Goal: Task Accomplishment & Management: Manage account settings

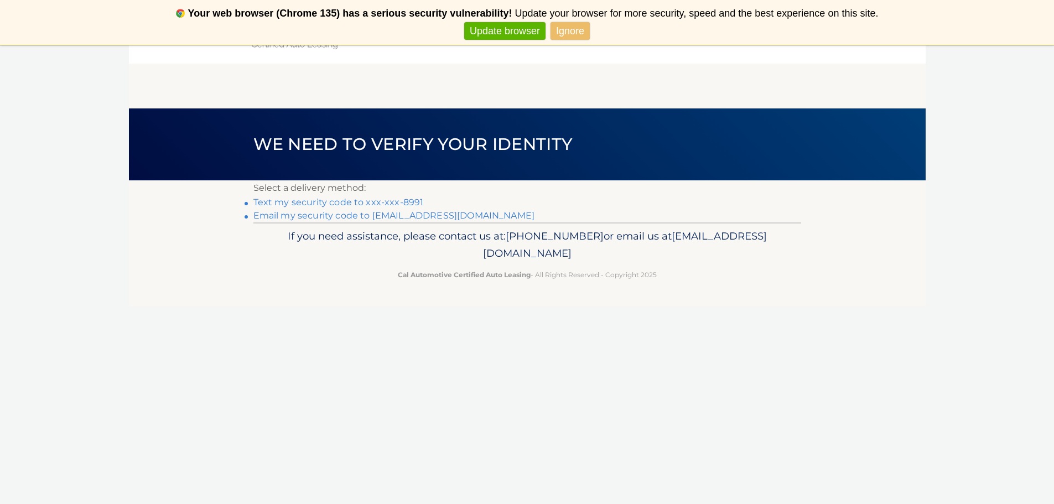
click at [390, 200] on link "Text my security code to xxx-xxx-8991" at bounding box center [339, 202] width 170 height 11
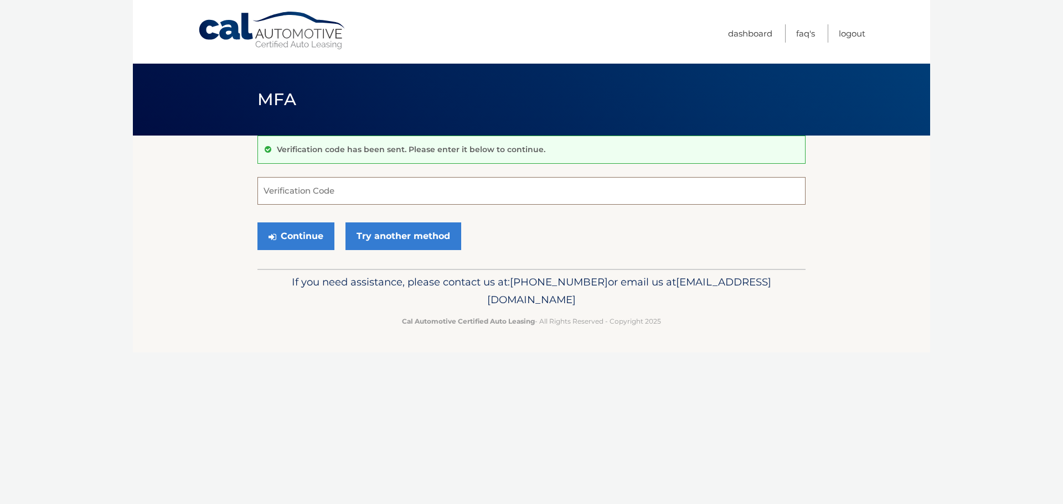
click at [369, 198] on input "Verification Code" at bounding box center [531, 191] width 548 height 28
type input "123518"
click at [301, 232] on button "Continue" at bounding box center [295, 237] width 77 height 28
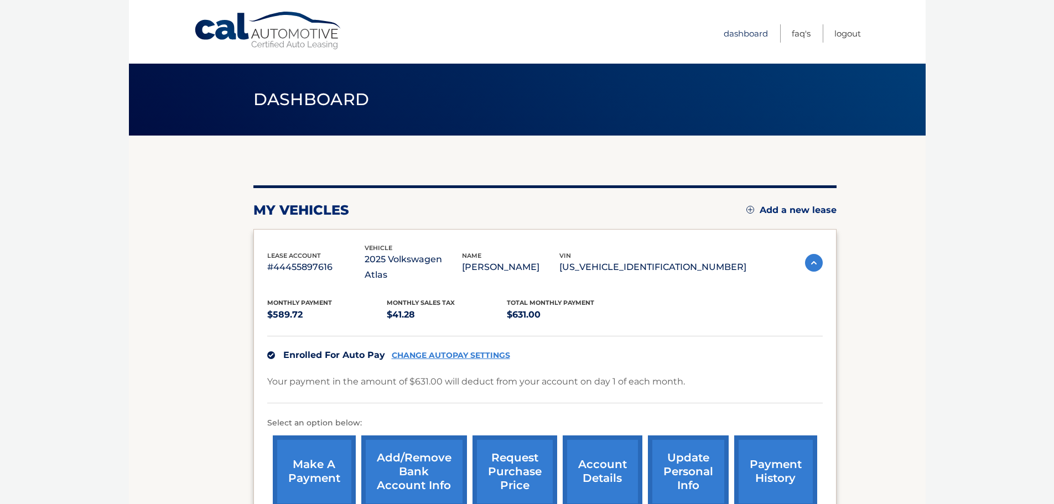
click at [753, 35] on link "Dashboard" at bounding box center [746, 33] width 44 height 18
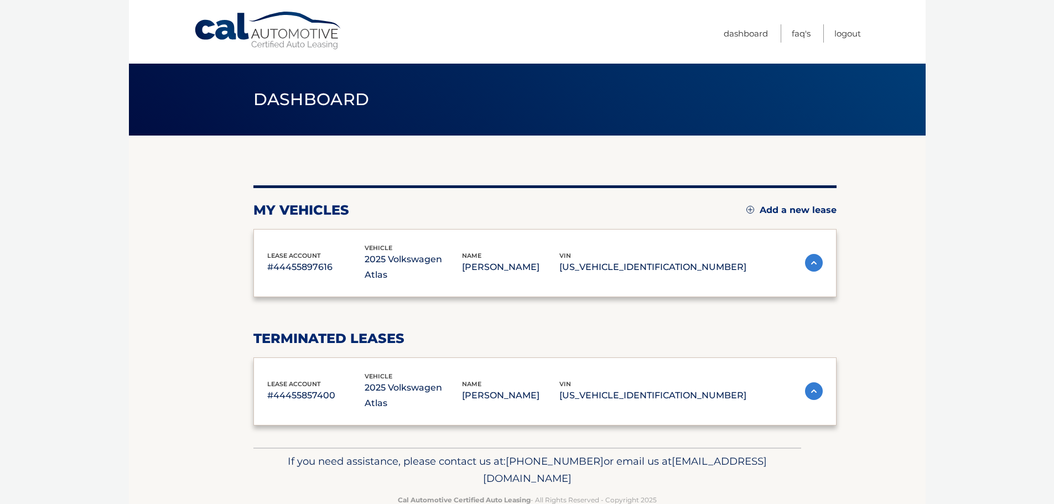
click at [330, 101] on span "Dashboard" at bounding box center [312, 99] width 116 height 20
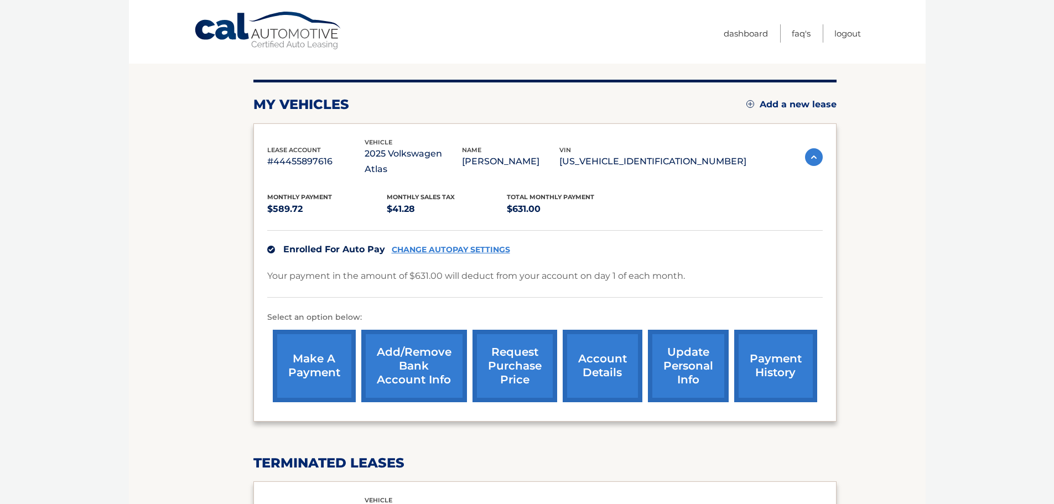
scroll to position [166, 0]
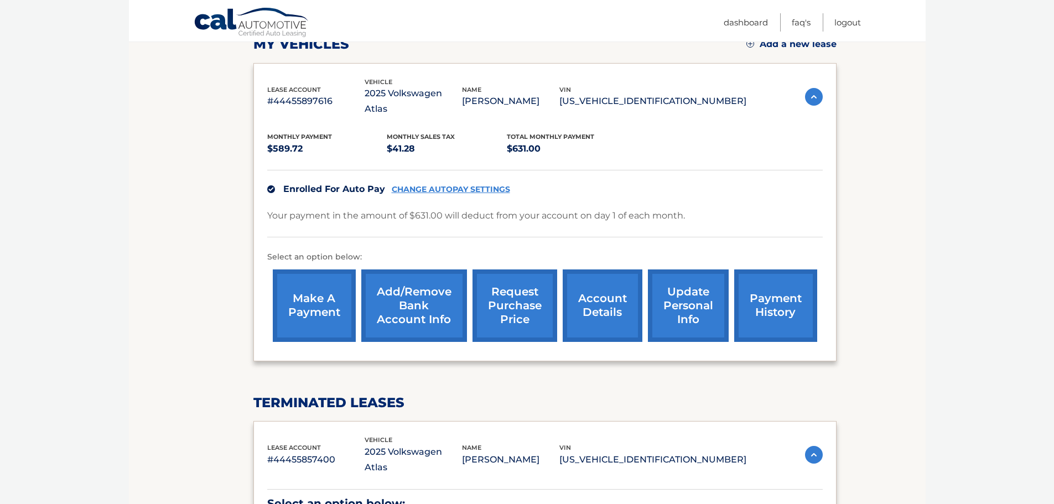
click at [602, 282] on link "account details" at bounding box center [603, 306] width 80 height 73
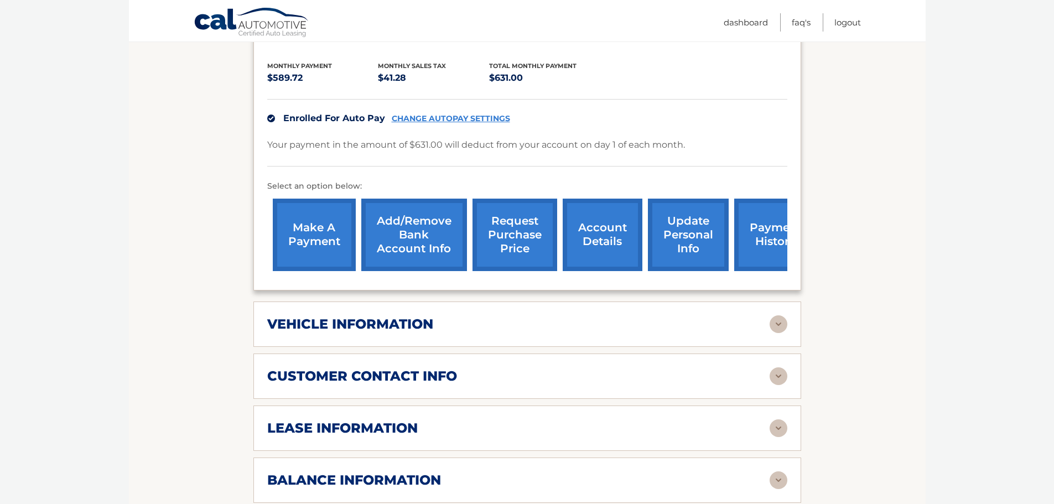
scroll to position [277, 0]
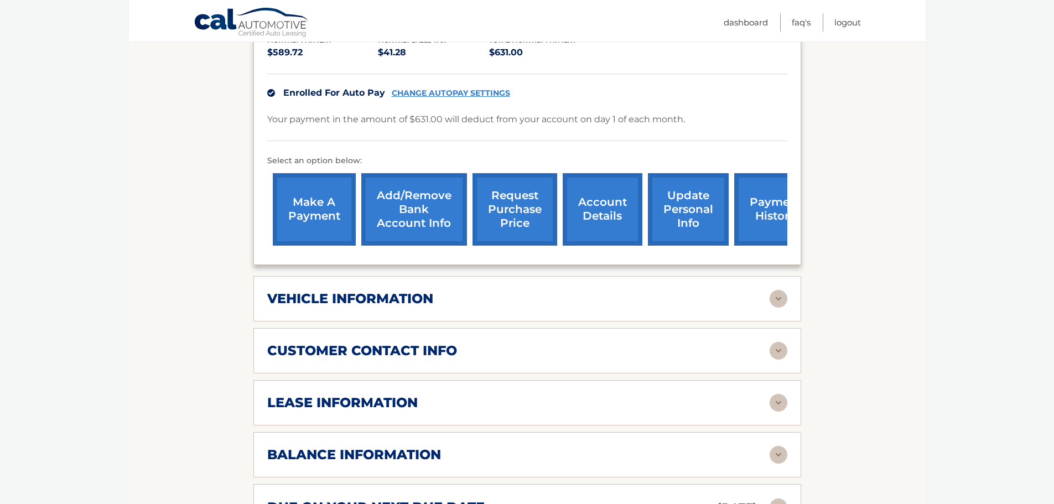
click at [692, 194] on link "update personal info" at bounding box center [688, 209] width 81 height 73
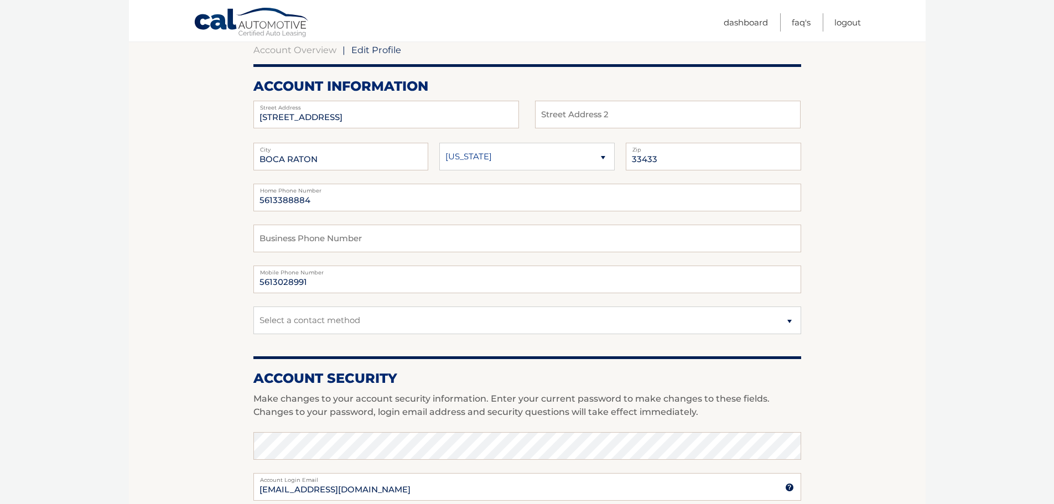
scroll to position [166, 0]
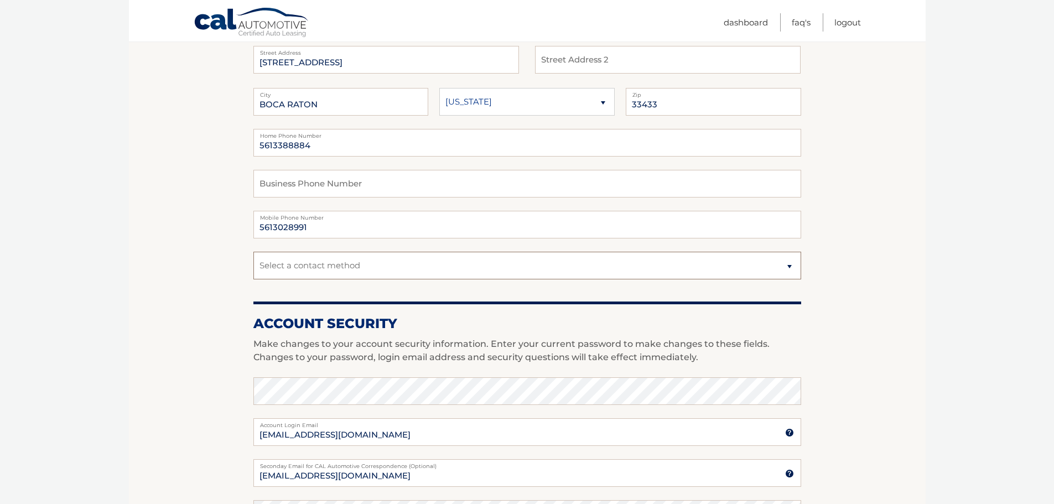
click at [759, 263] on select "Select a contact method Mobile Home" at bounding box center [528, 266] width 548 height 28
select select "1"
click at [254, 252] on select "Select a contact method Mobile Home" at bounding box center [528, 266] width 548 height 28
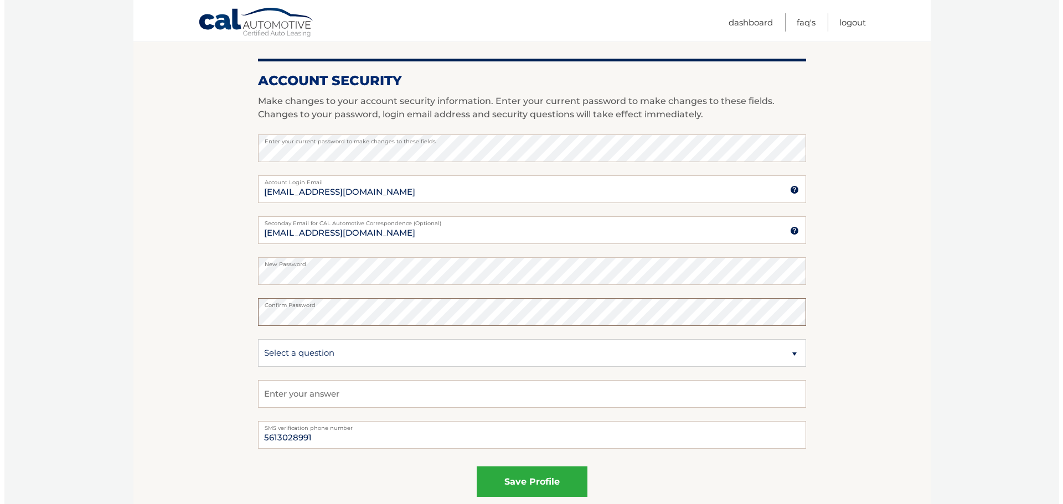
scroll to position [411, 0]
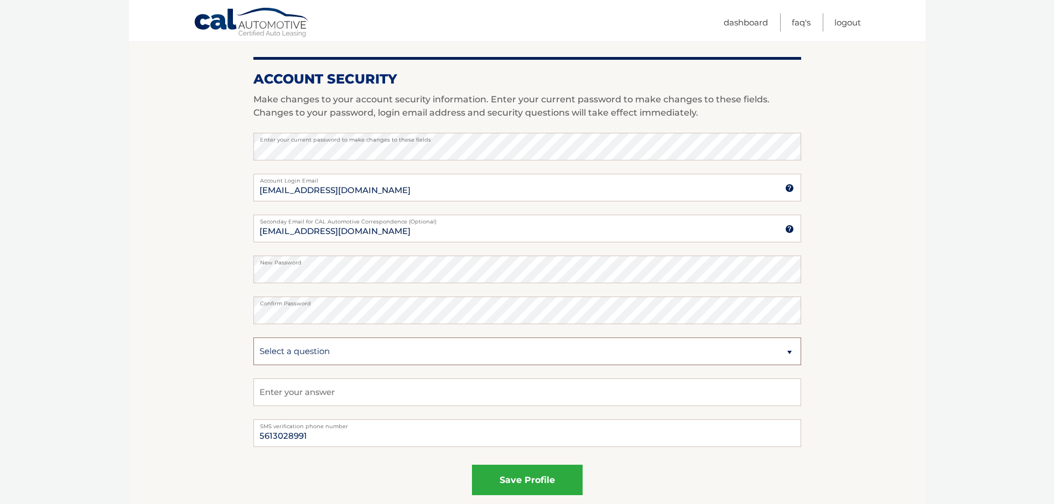
click at [335, 348] on select "Select a question What was the name of your elementary school? What is your mot…" at bounding box center [528, 352] width 548 height 28
select select "2"
click at [254, 338] on select "Select a question What was the name of your elementary school? What is your mot…" at bounding box center [528, 352] width 548 height 28
click at [373, 396] on input "text" at bounding box center [528, 393] width 548 height 28
type input "Marks"
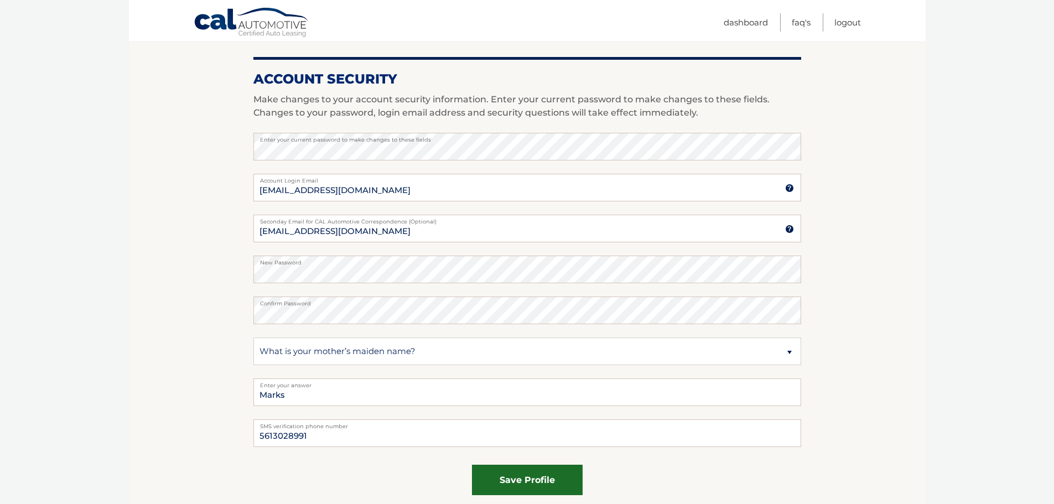
click at [533, 480] on button "save profile" at bounding box center [527, 480] width 111 height 30
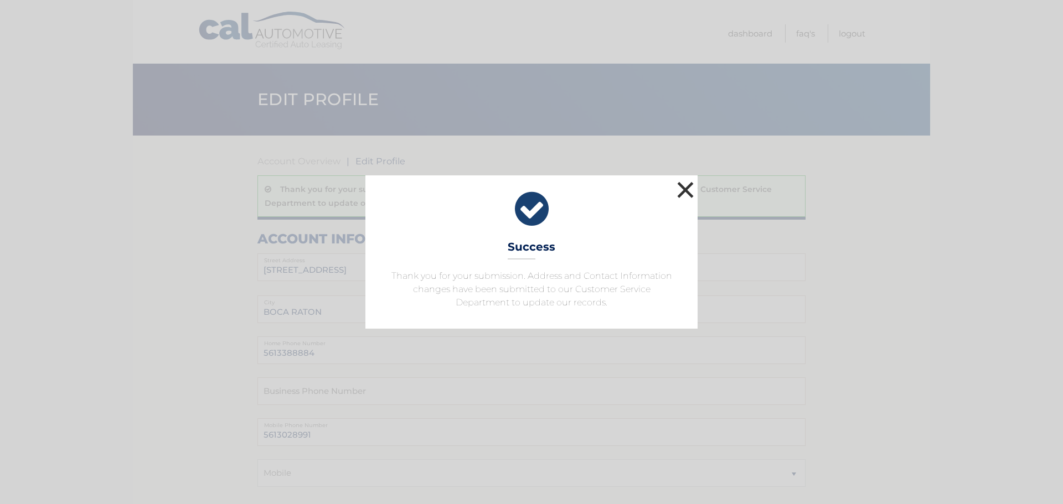
click at [685, 188] on button "×" at bounding box center [685, 190] width 22 height 22
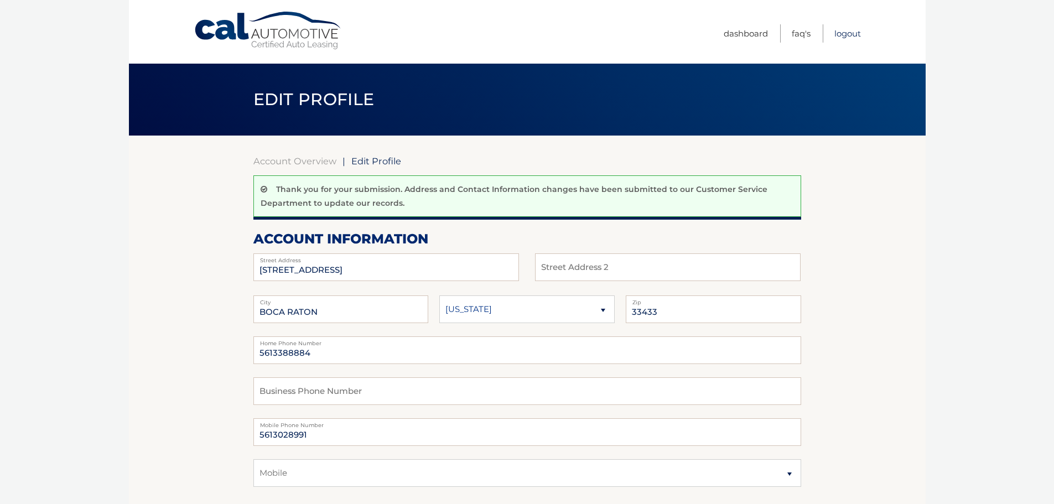
click at [851, 34] on link "Logout" at bounding box center [848, 33] width 27 height 18
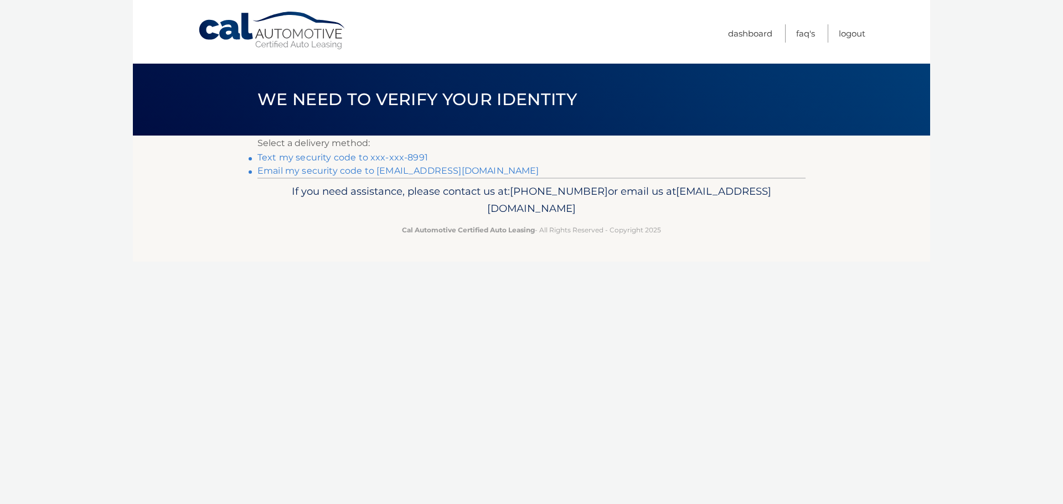
click at [383, 155] on link "Text my security code to xxx-xxx-8991" at bounding box center [342, 157] width 170 height 11
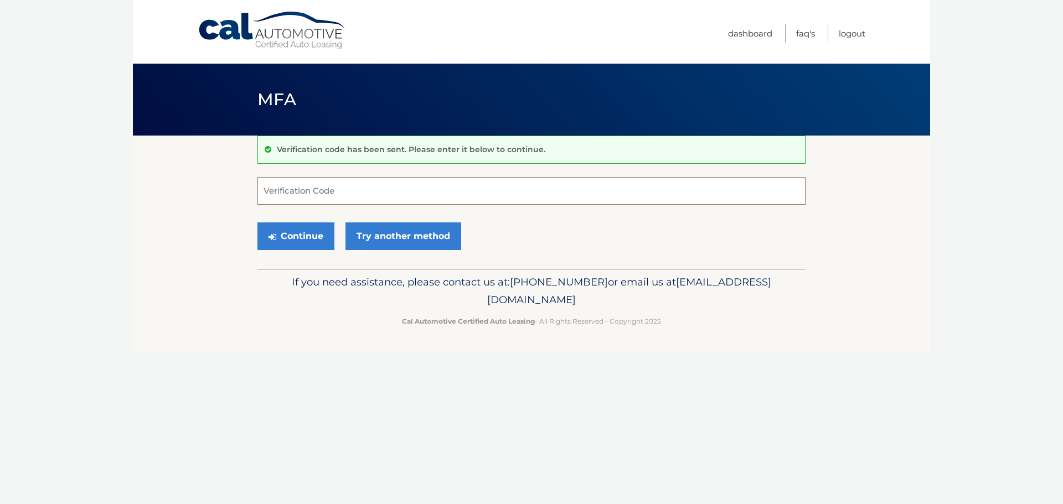
click at [342, 195] on input "Verification Code" at bounding box center [531, 191] width 548 height 28
type input "939699"
click at [257, 223] on button "Continue" at bounding box center [295, 237] width 77 height 28
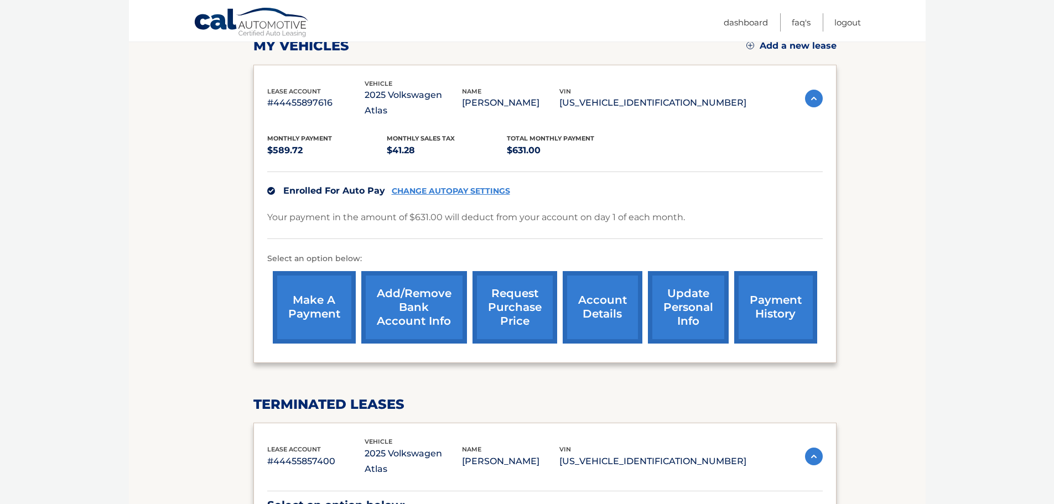
scroll to position [166, 0]
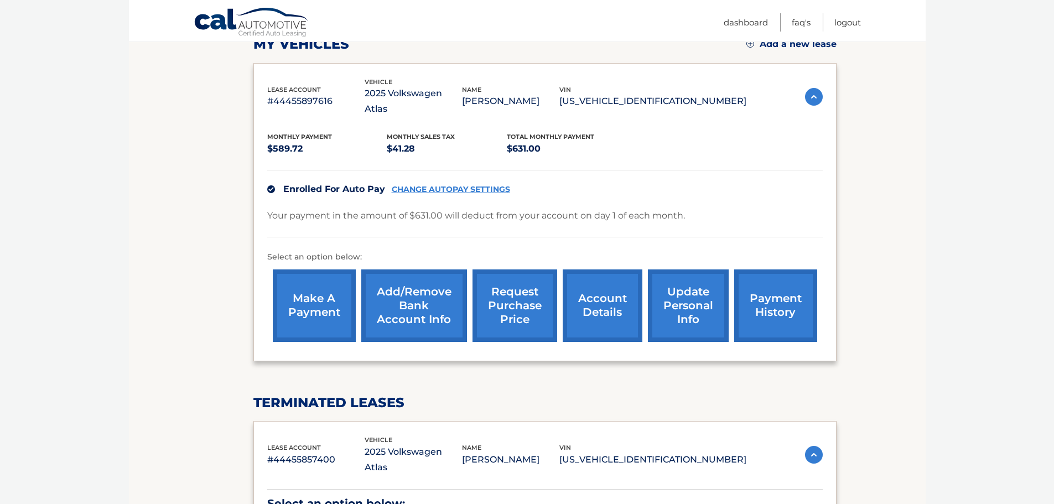
click at [457, 185] on link "CHANGE AUTOPAY SETTINGS" at bounding box center [451, 189] width 118 height 9
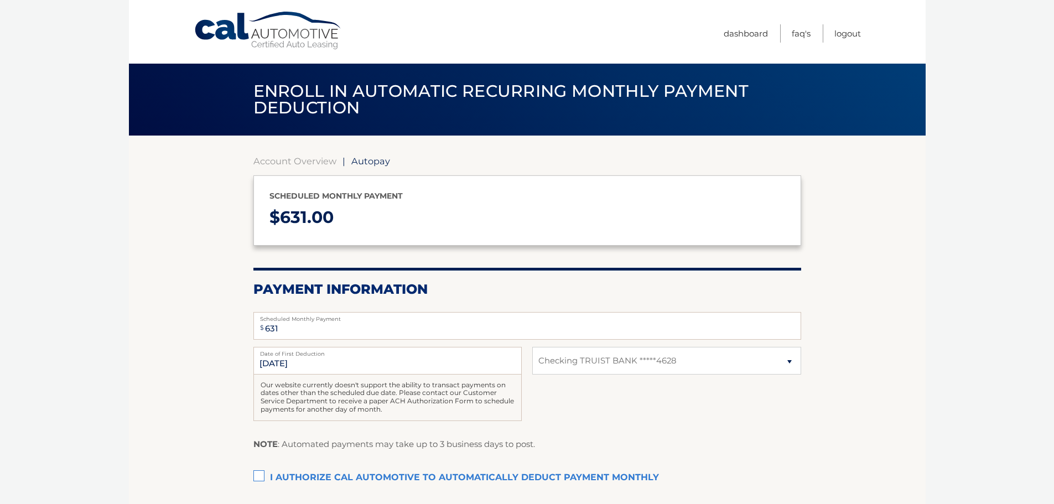
select select "NTY0NGVlYjgtNmY5OS00NDJjLWE5MDgtMjE0Mjg1ODI2NDRl"
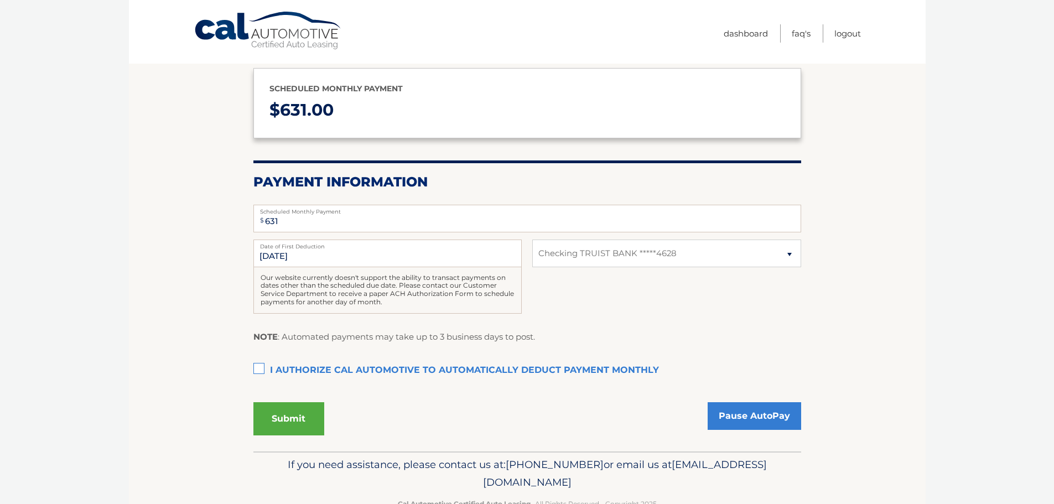
scroll to position [138, 0]
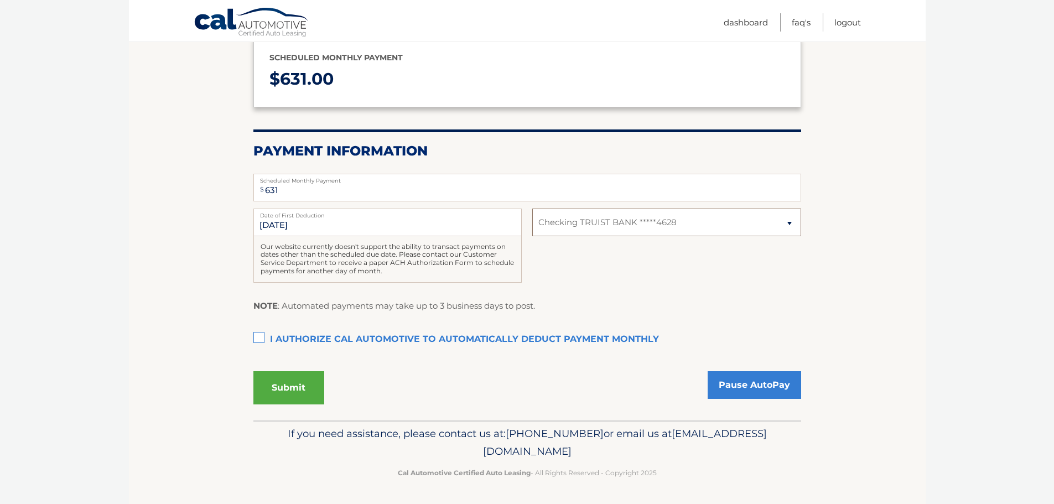
click at [792, 222] on select "Select Bank Account Checking TRUIST BANK *****4628" at bounding box center [667, 223] width 268 height 28
select select
click at [533, 209] on select "Select Bank Account Checking TRUIST BANK *****4628" at bounding box center [667, 223] width 268 height 28
click at [612, 218] on select "Select Bank Account Checking TRUIST BANK *****4628" at bounding box center [667, 223] width 268 height 28
click at [533, 209] on select "Select Bank Account Checking TRUIST BANK *****4628" at bounding box center [667, 223] width 268 height 28
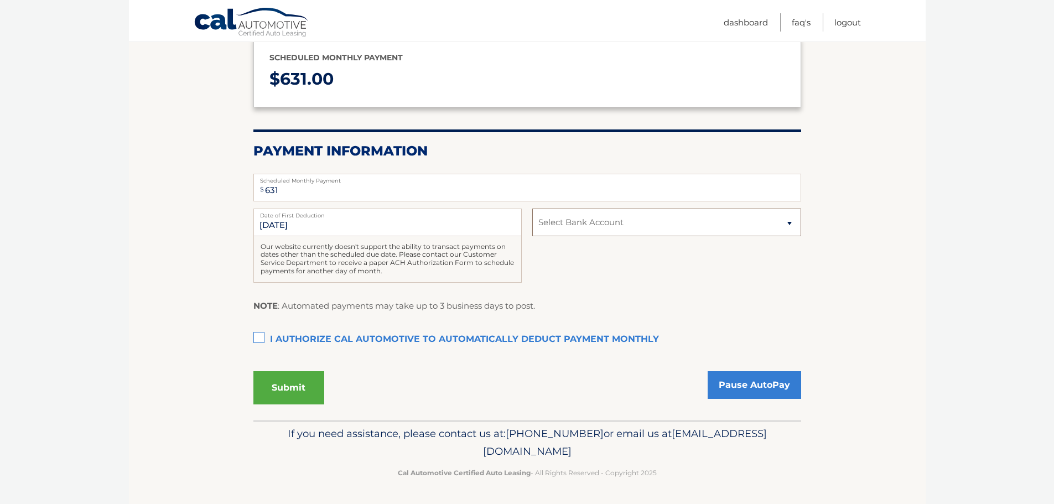
click at [743, 225] on select "Select Bank Account Checking TRUIST BANK *****4628" at bounding box center [667, 223] width 268 height 28
click at [758, 380] on link "Pause AutoPay" at bounding box center [755, 385] width 94 height 28
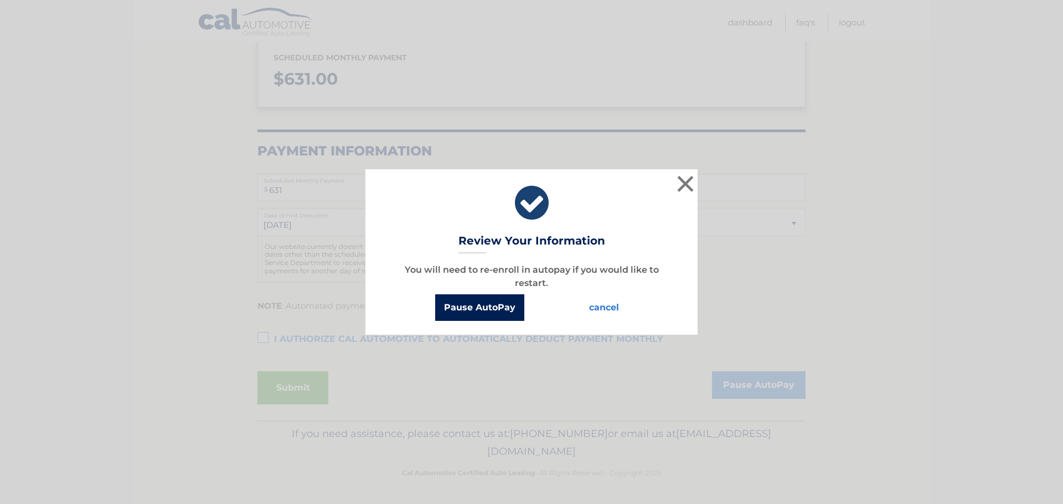
click at [473, 307] on button "Pause AutoPay" at bounding box center [479, 307] width 89 height 27
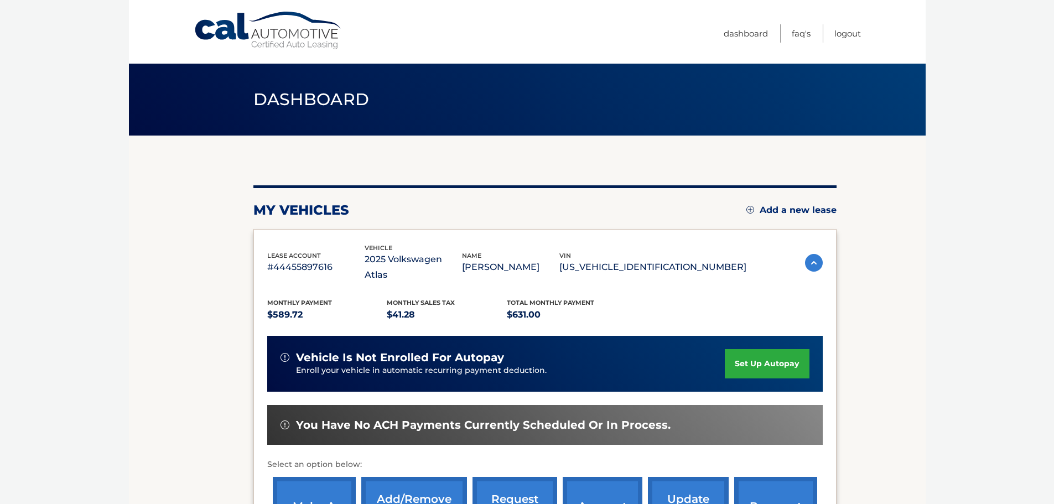
click at [758, 349] on link "set up autopay" at bounding box center [767, 363] width 84 height 29
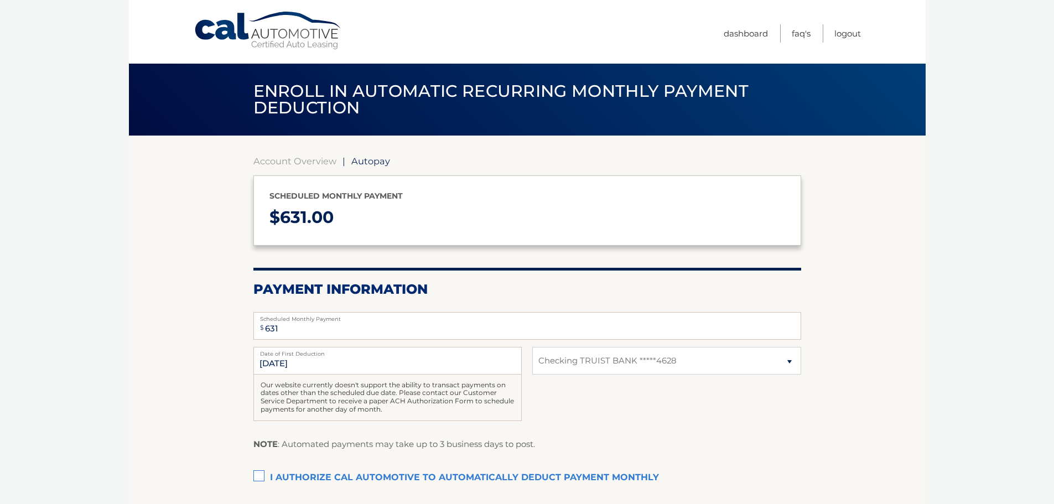
select select "NTY0NGVlYjgtNmY5OS00NDJjLWE5MDgtMjE0Mjg1ODI2NDRl"
click at [732, 361] on select "Select Bank Account Checking TRUIST BANK *****4628" at bounding box center [667, 361] width 268 height 28
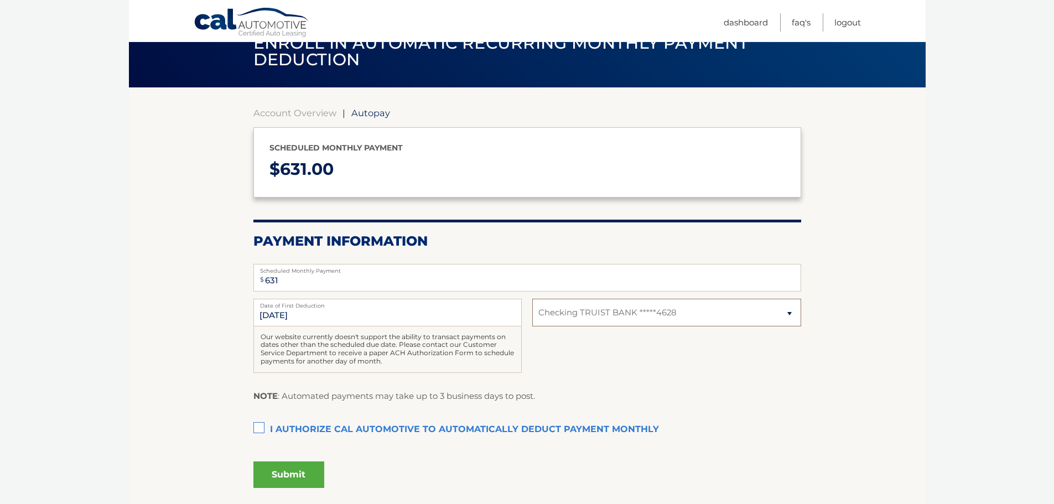
scroll to position [132, 0]
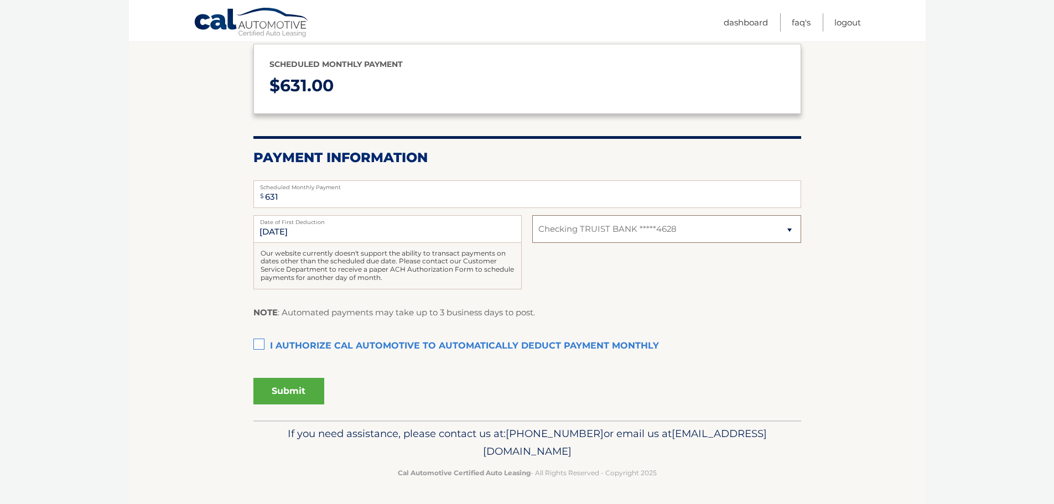
click at [623, 228] on select "Select Bank Account Checking TRUIST BANK *****4628" at bounding box center [667, 229] width 268 height 28
click at [533, 215] on select "Select Bank Account Checking TRUIST BANK *****4628" at bounding box center [667, 229] width 268 height 28
click at [638, 215] on fieldset "$ 631 Scheduled Monthly Payment Monthly Deduction cannot exceed amount of 2 mon…" at bounding box center [528, 296] width 548 height 247
click at [637, 223] on select "Select Bank Account Checking TRUIST BANK *****4628" at bounding box center [667, 229] width 268 height 28
select select
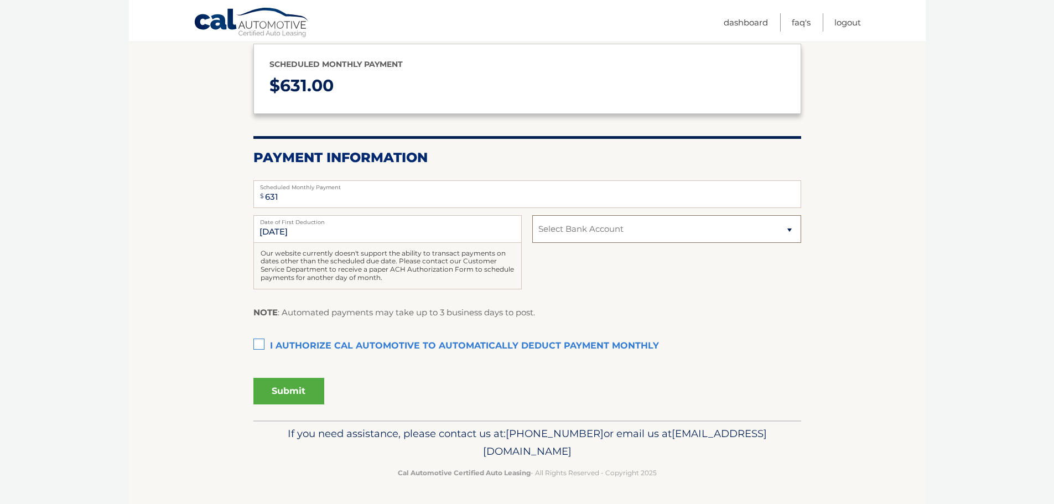
click at [533, 215] on select "Select Bank Account Checking TRUIST BANK *****4628" at bounding box center [667, 229] width 268 height 28
click at [254, 342] on label "I authorize cal automotive to automatically deduct payment monthly This checkbo…" at bounding box center [528, 346] width 548 height 22
click at [0, 0] on input "I authorize cal automotive to automatically deduct payment monthly This checkbo…" at bounding box center [0, 0] width 0 height 0
click at [292, 391] on button "Submit" at bounding box center [289, 391] width 71 height 27
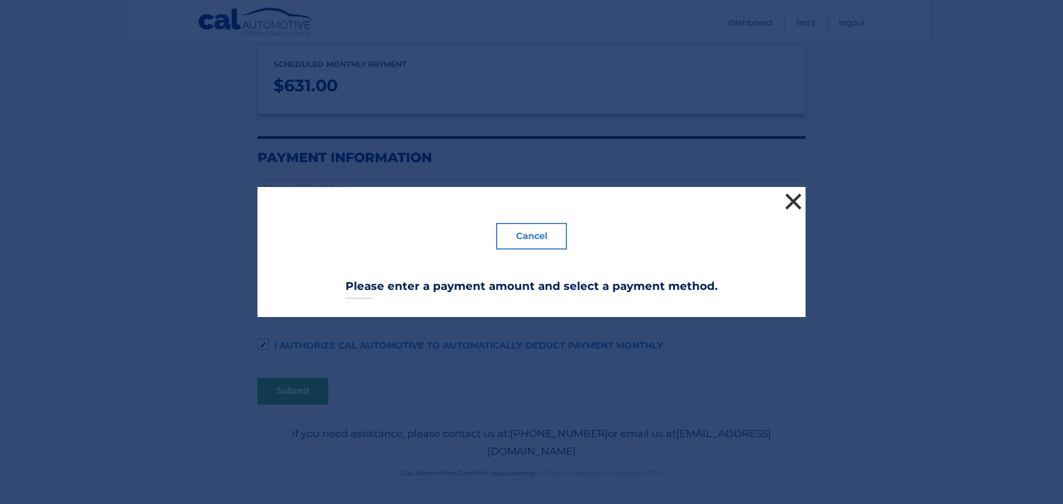
click at [788, 204] on button "×" at bounding box center [793, 201] width 22 height 22
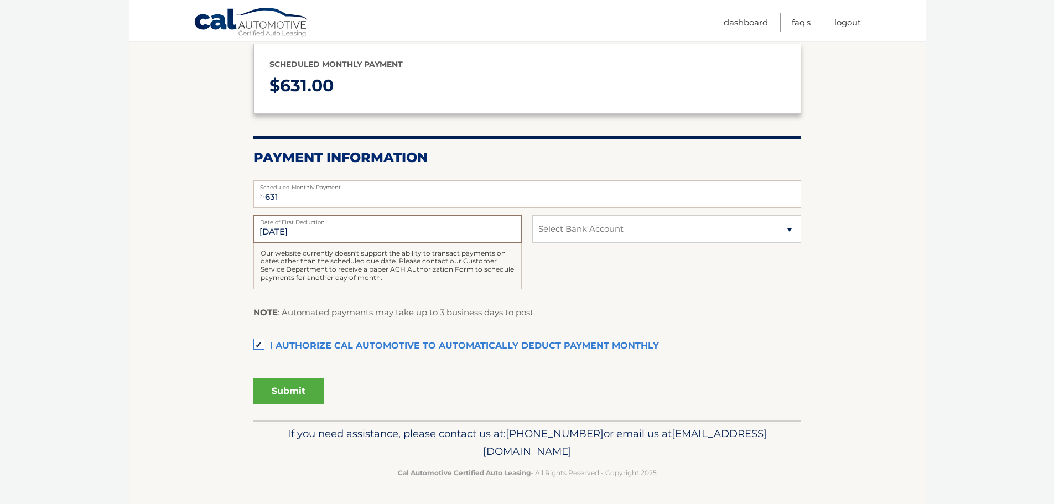
click at [353, 231] on input "10/1/2025" at bounding box center [388, 229] width 268 height 28
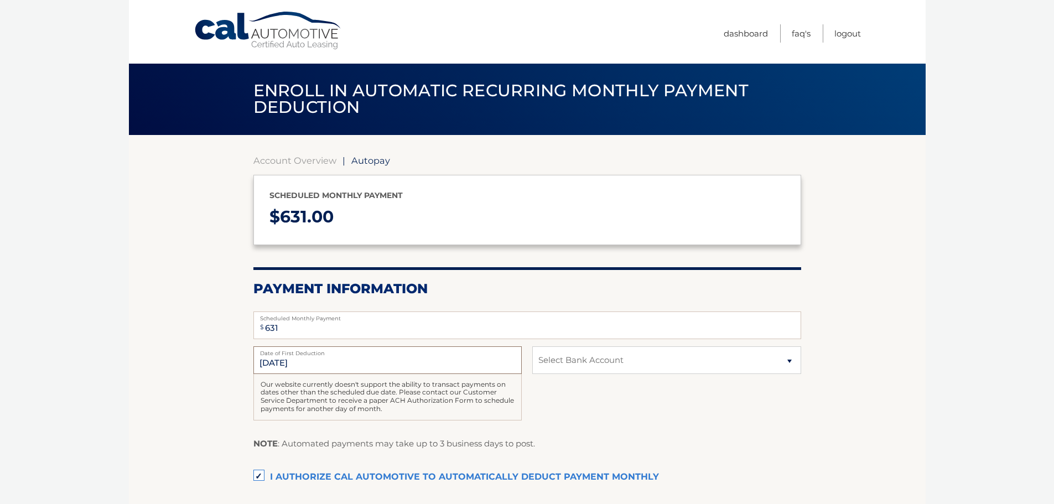
scroll to position [0, 0]
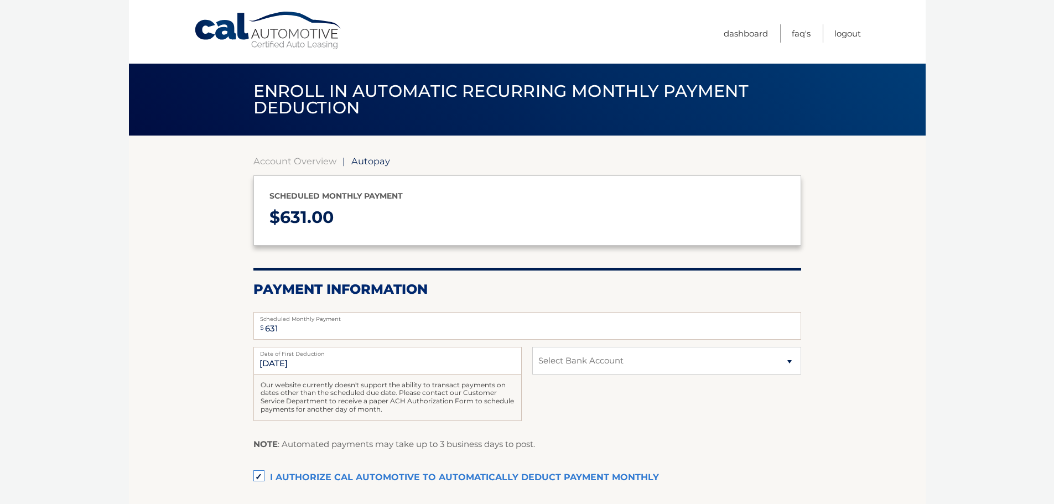
click at [380, 159] on span "Autopay" at bounding box center [370, 161] width 39 height 11
click at [318, 163] on link "Account Overview" at bounding box center [295, 161] width 83 height 11
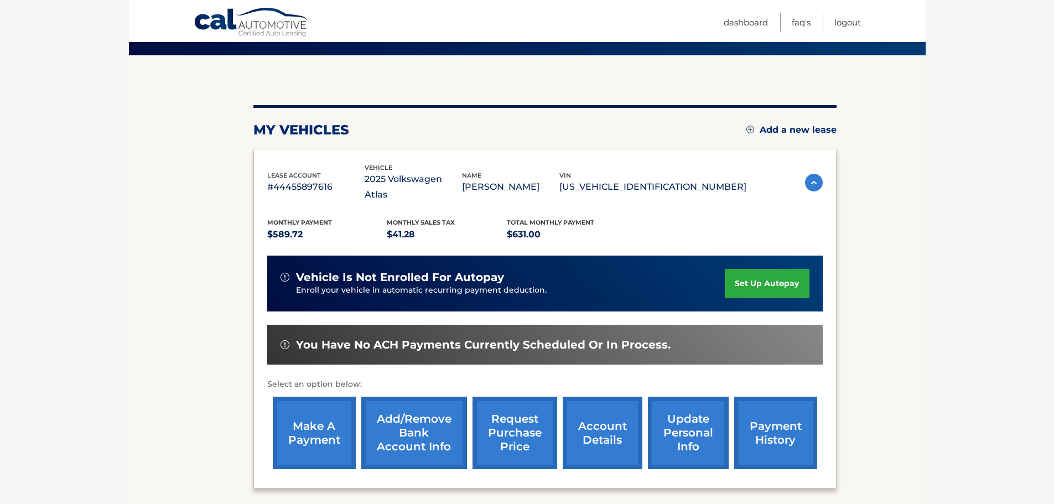
scroll to position [111, 0]
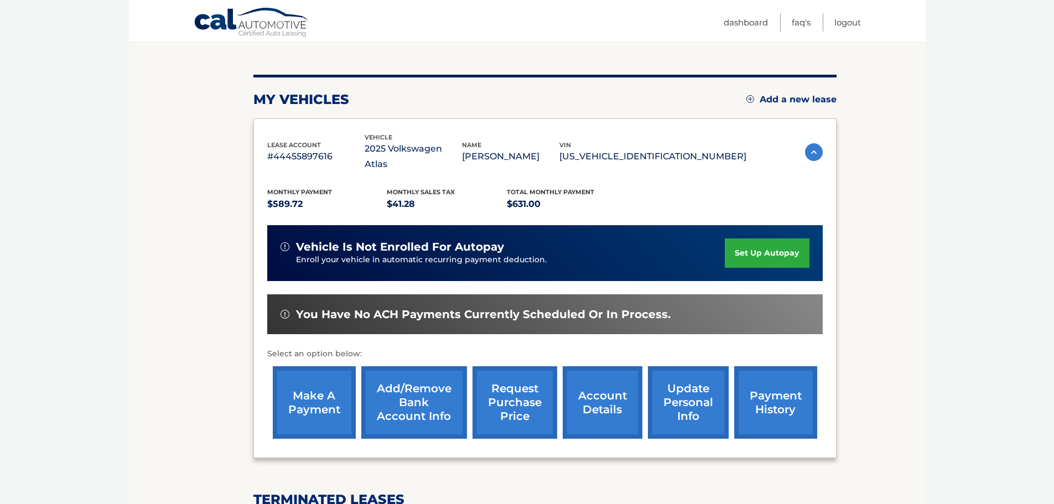
click at [412, 374] on link "Add/Remove bank account info" at bounding box center [414, 402] width 106 height 73
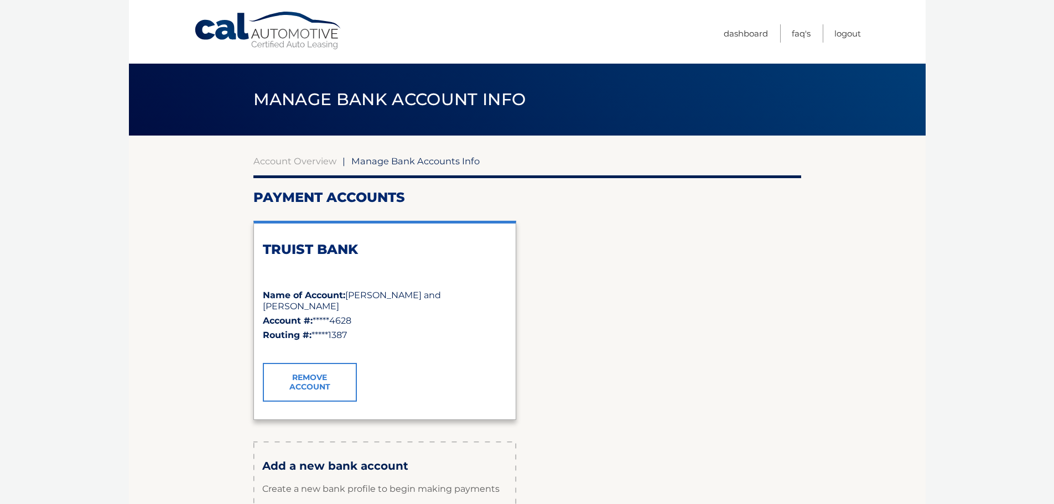
click at [302, 381] on link "Remove Account" at bounding box center [310, 382] width 94 height 39
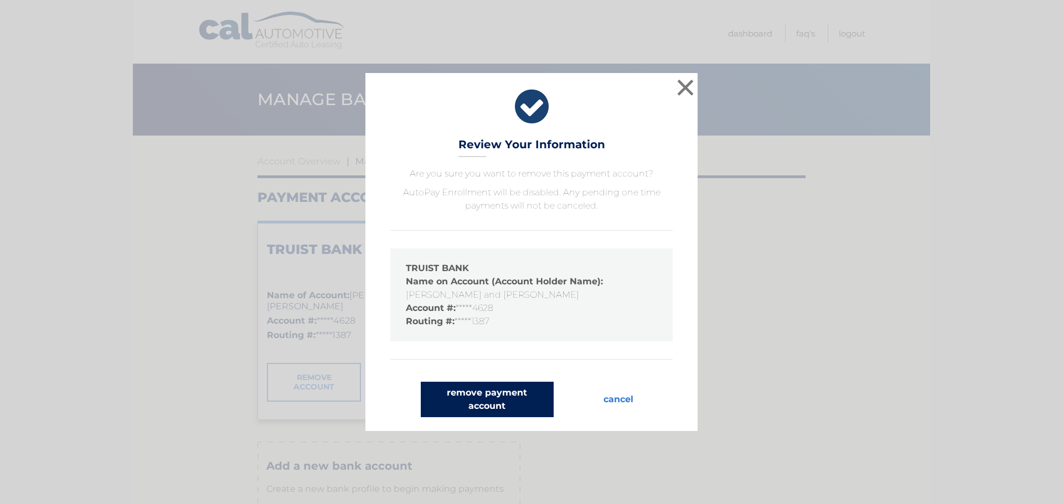
click at [494, 399] on button "remove payment account" at bounding box center [487, 399] width 133 height 35
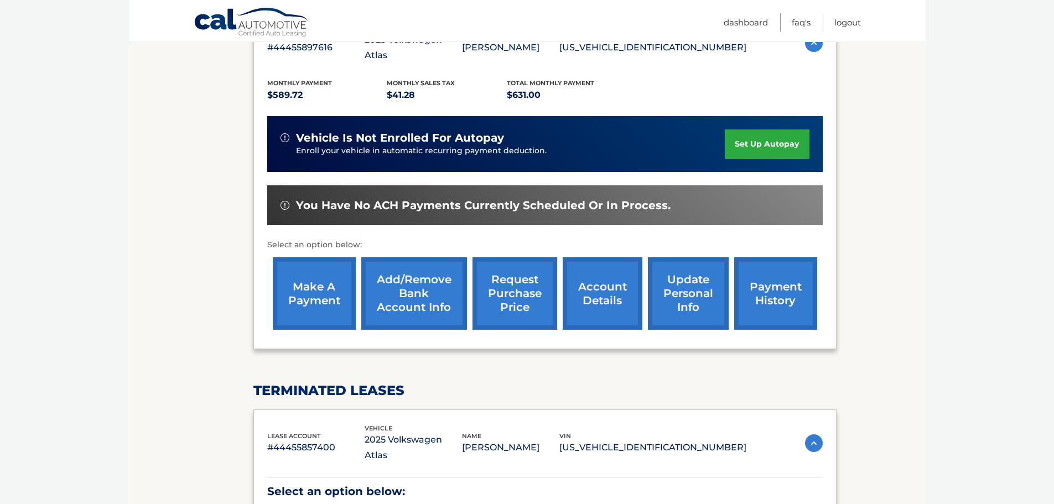
scroll to position [221, 0]
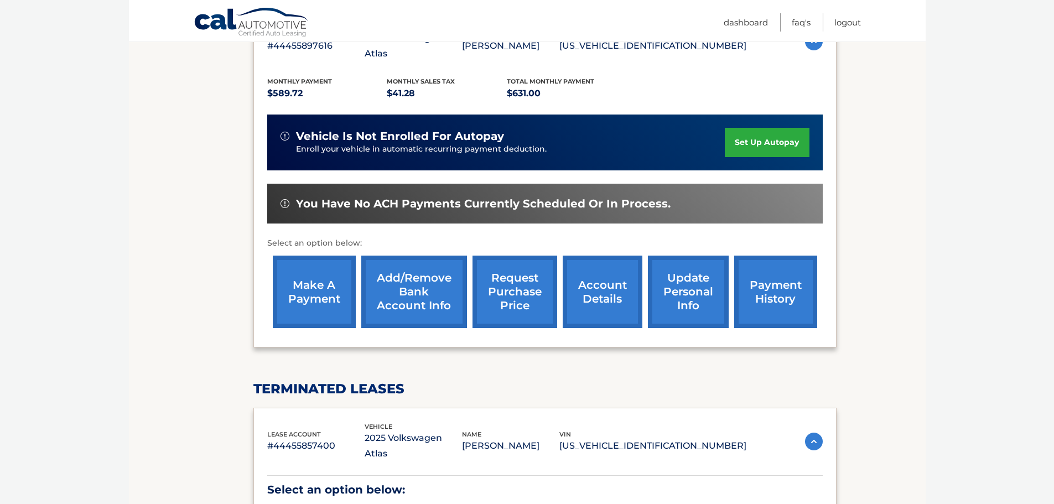
click at [413, 268] on link "Add/Remove bank account info" at bounding box center [414, 292] width 106 height 73
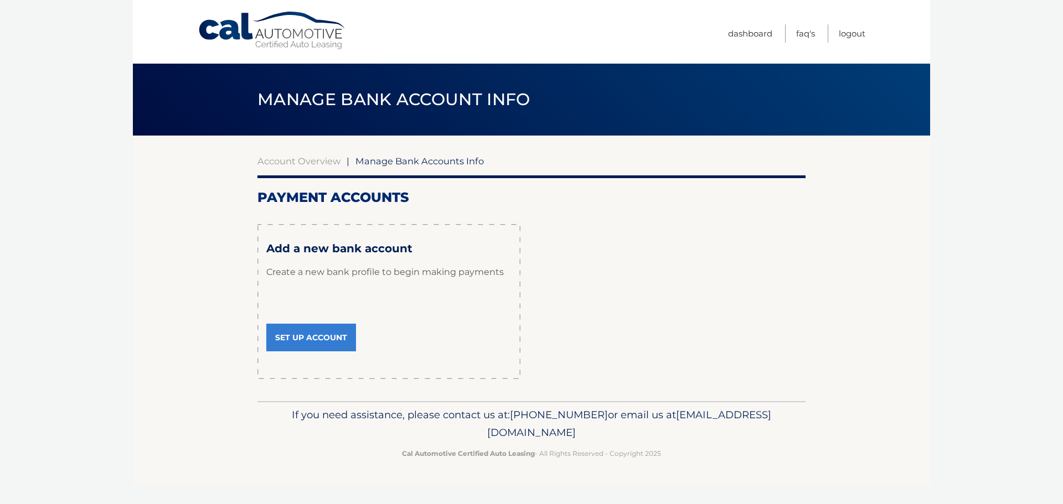
click at [318, 335] on link "Set Up Account" at bounding box center [311, 338] width 90 height 28
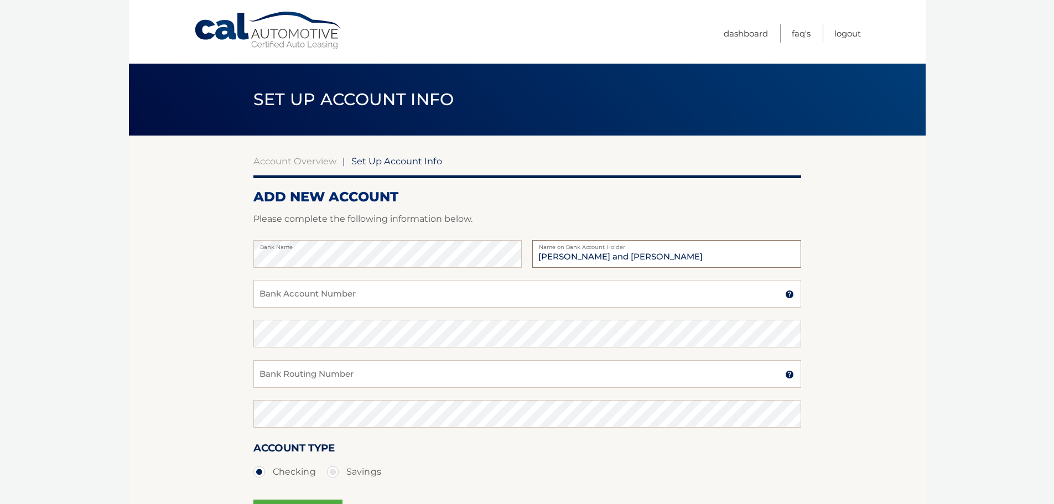
type input "[PERSON_NAME] and [PERSON_NAME]"
click at [345, 292] on input "Bank Account Number" at bounding box center [528, 294] width 548 height 28
type input "101880609353"
click at [400, 383] on input "Bank Routing Number" at bounding box center [528, 374] width 548 height 28
type input "084000026"
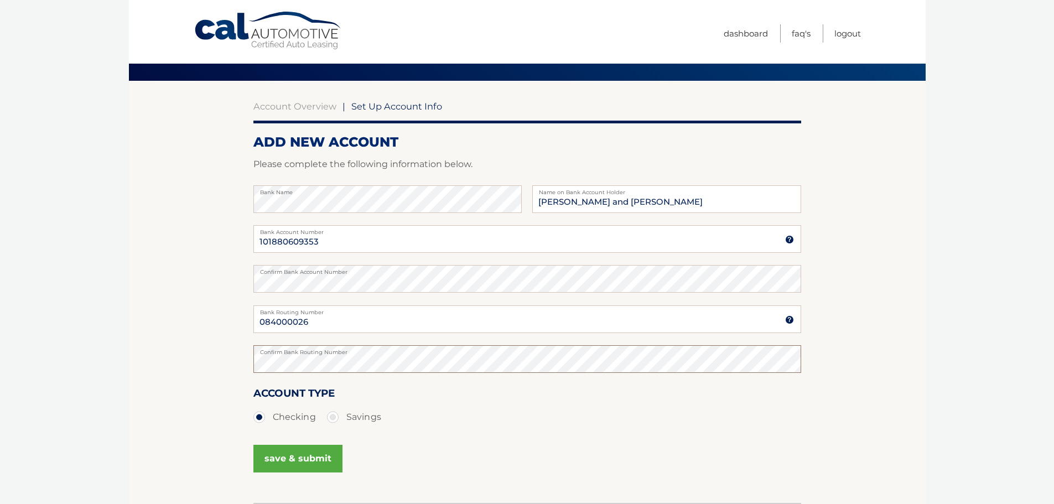
scroll to position [55, 0]
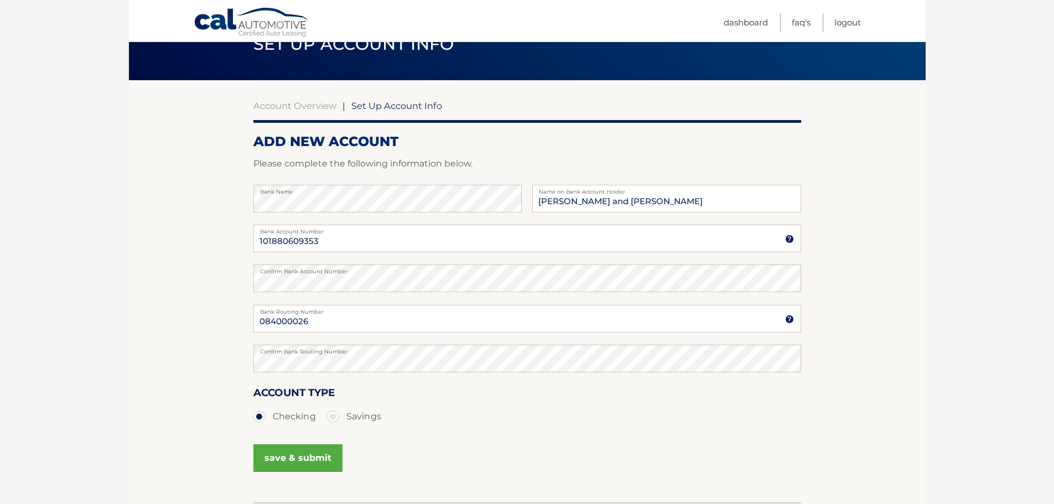
click at [297, 449] on button "save & submit" at bounding box center [298, 458] width 89 height 28
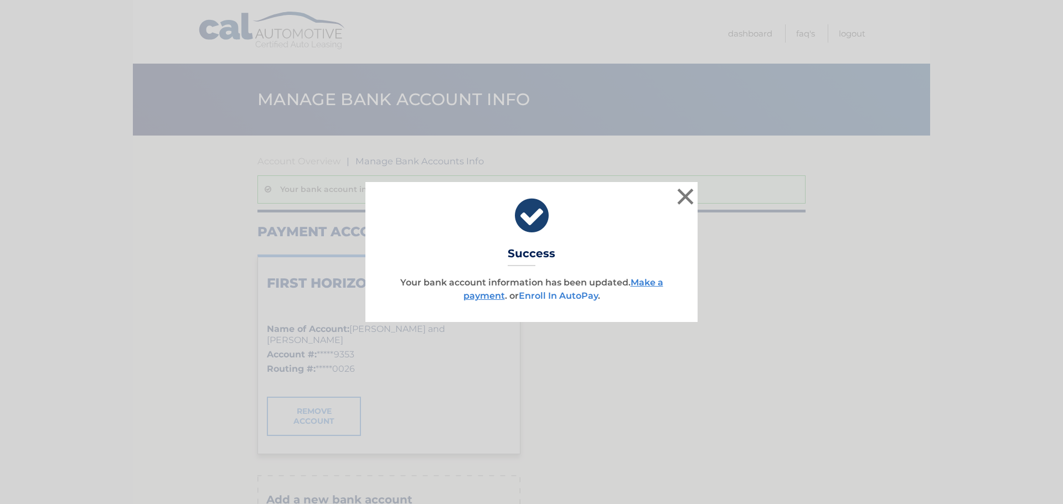
click at [556, 297] on link "Enroll In AutoPay" at bounding box center [558, 296] width 79 height 11
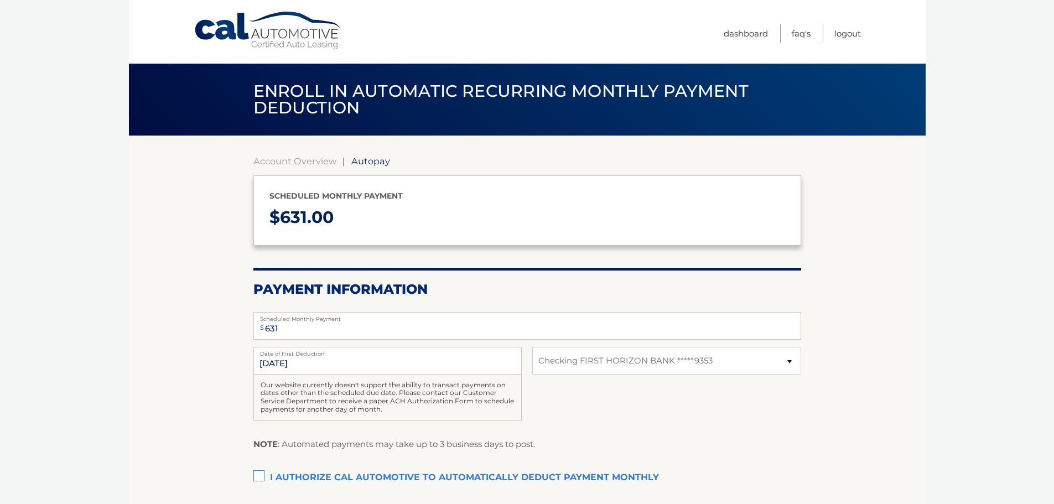
select select "OTE3YWZjODItY2QxMy00ZGQwLTkyZjItZDk2ZGU4MDExMmVm"
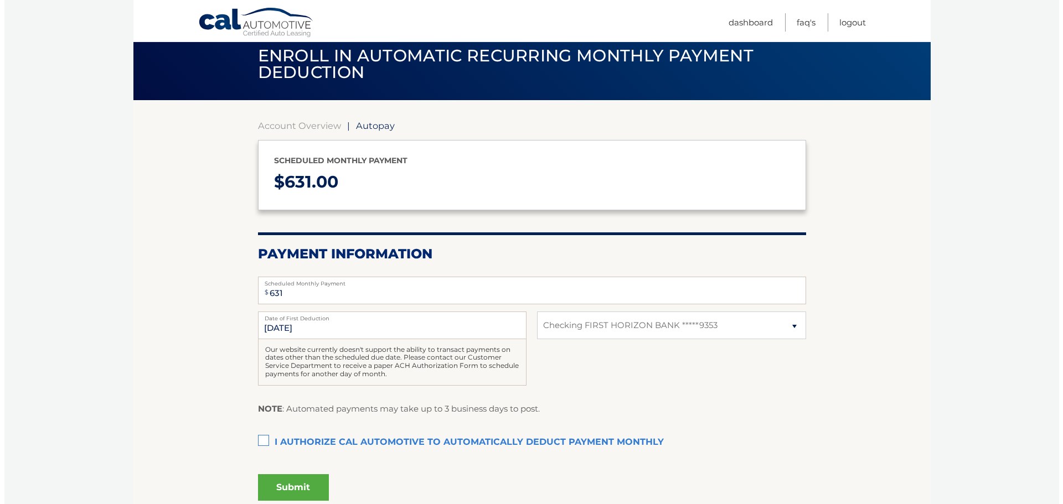
scroll to position [55, 0]
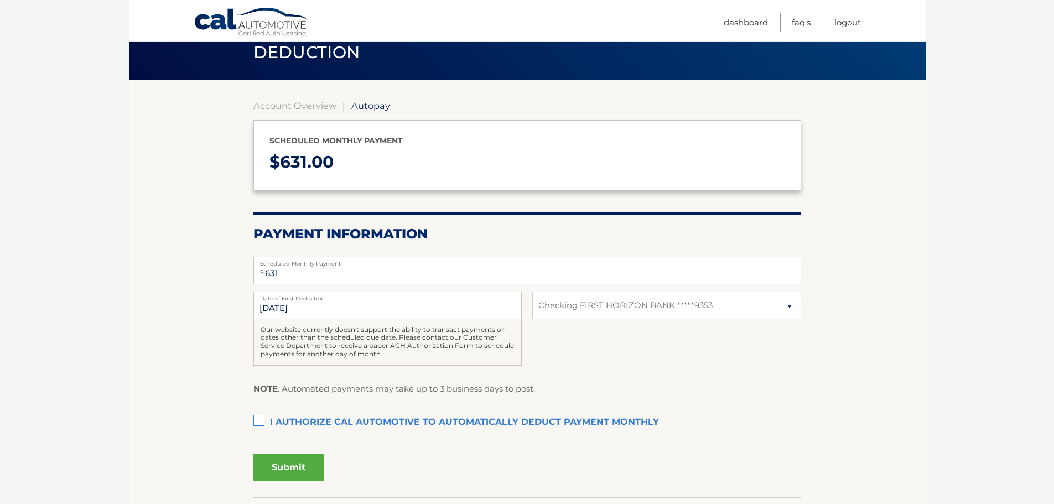
click at [262, 418] on label "I authorize cal automotive to automatically deduct payment monthly This checkbo…" at bounding box center [528, 423] width 548 height 22
click at [0, 0] on input "I authorize cal automotive to automatically deduct payment monthly This checkbo…" at bounding box center [0, 0] width 0 height 0
click at [291, 466] on button "Submit" at bounding box center [289, 467] width 71 height 27
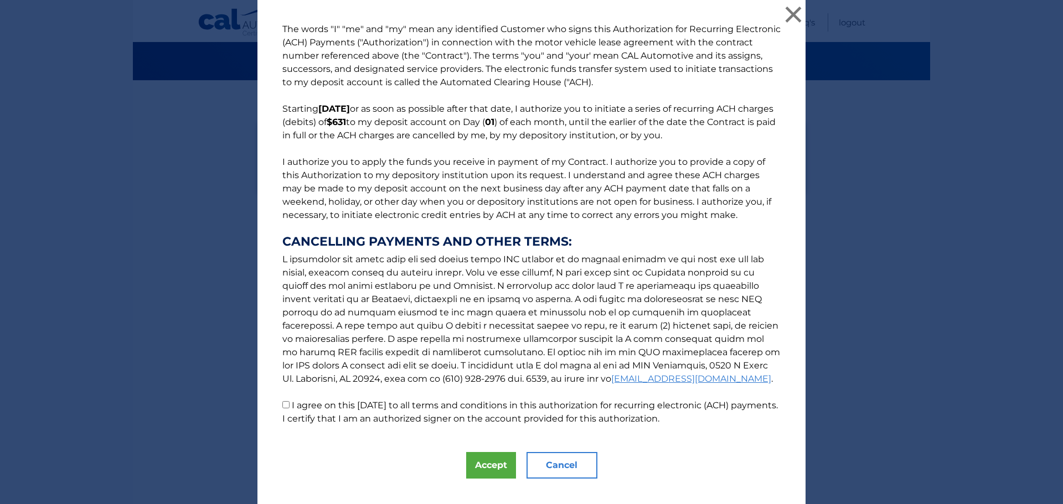
scroll to position [19, 0]
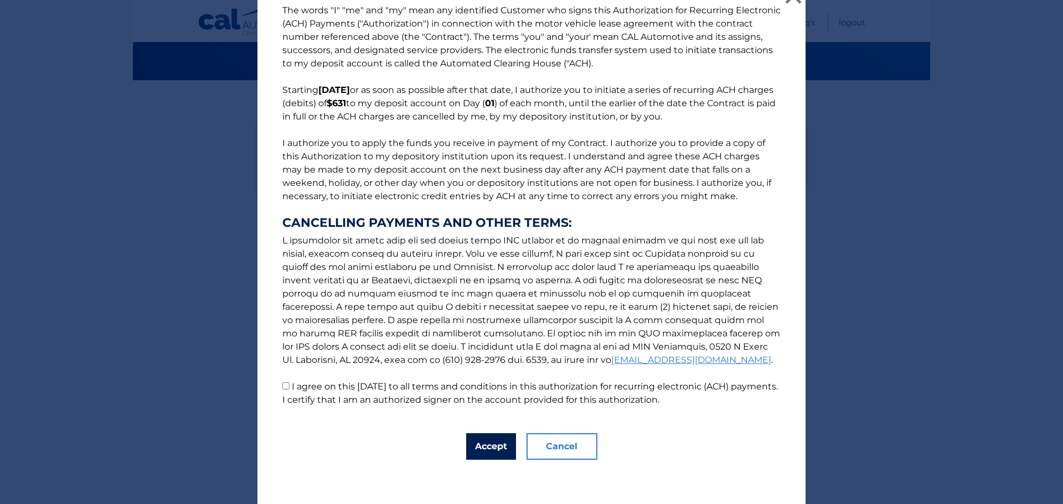
click at [487, 444] on button "Accept" at bounding box center [491, 446] width 50 height 27
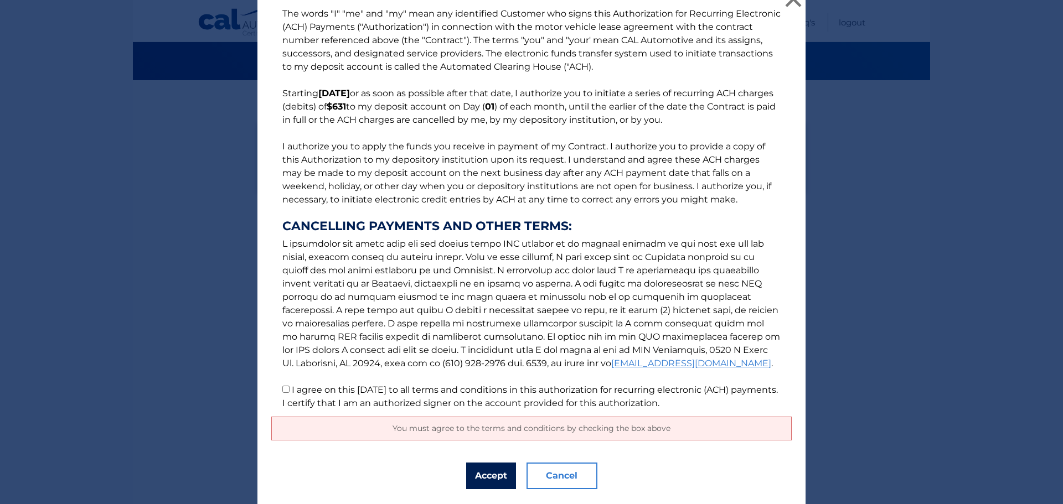
scroll to position [0, 0]
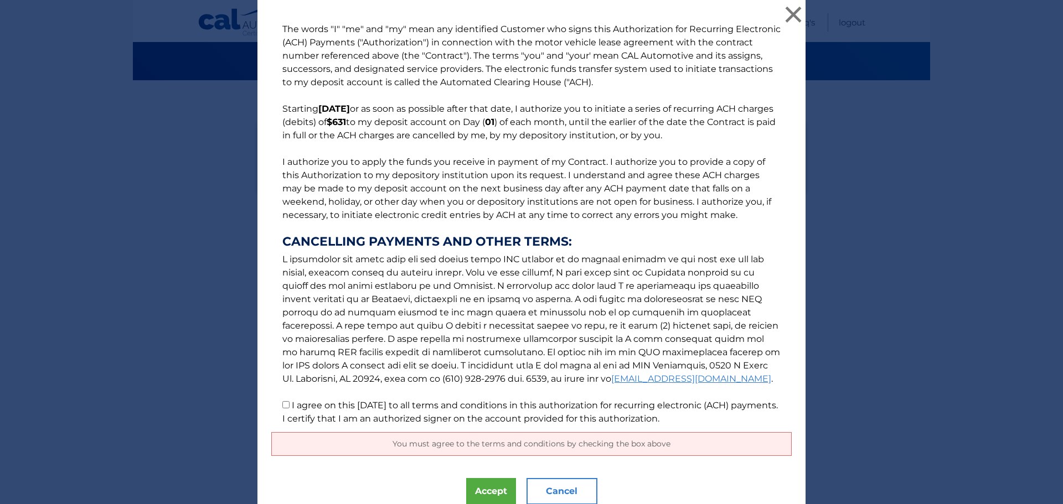
click at [282, 406] on input "I agree on this 09/03/2025 to all terms and conditions in this authorization fo…" at bounding box center [285, 404] width 7 height 7
checkbox input "true"
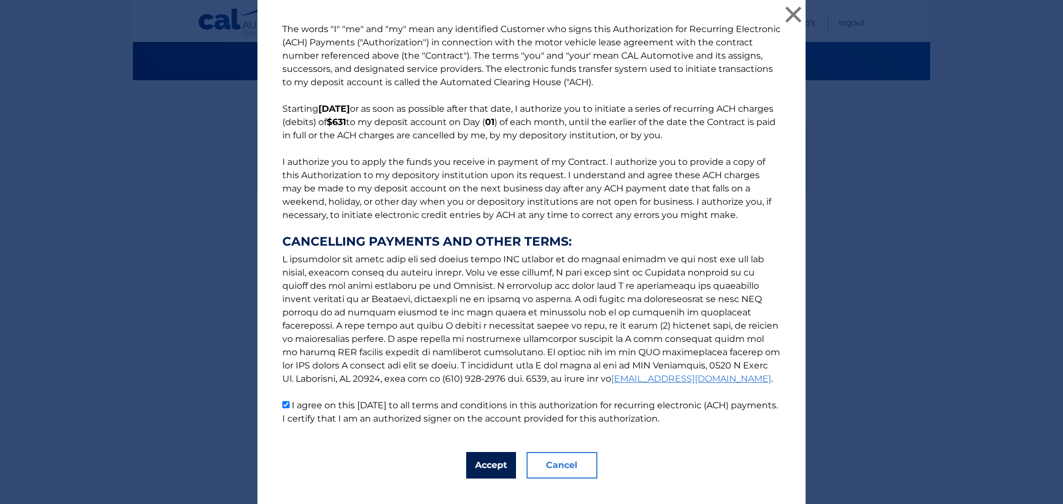
click at [489, 464] on button "Accept" at bounding box center [491, 465] width 50 height 27
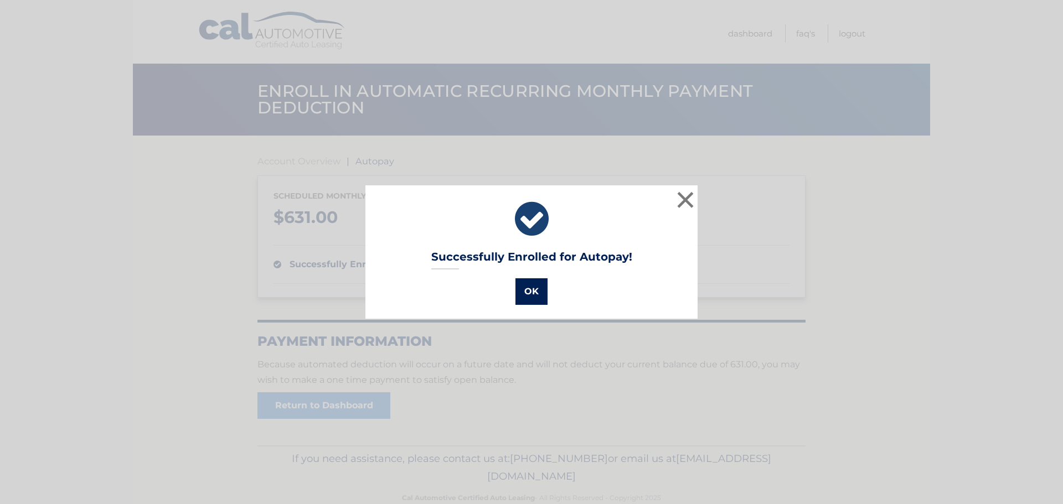
click at [530, 292] on button "OK" at bounding box center [531, 291] width 32 height 27
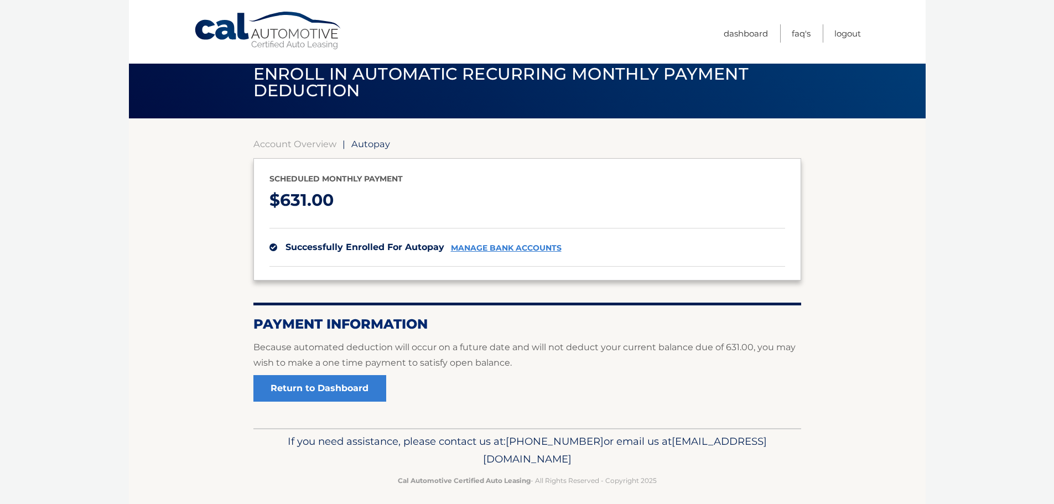
scroll to position [25, 0]
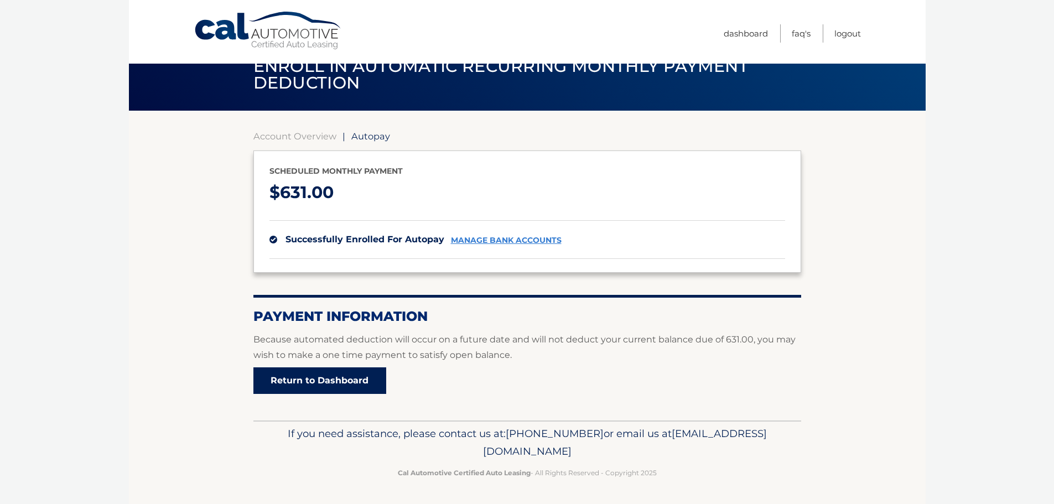
click at [351, 379] on link "Return to Dashboard" at bounding box center [320, 381] width 133 height 27
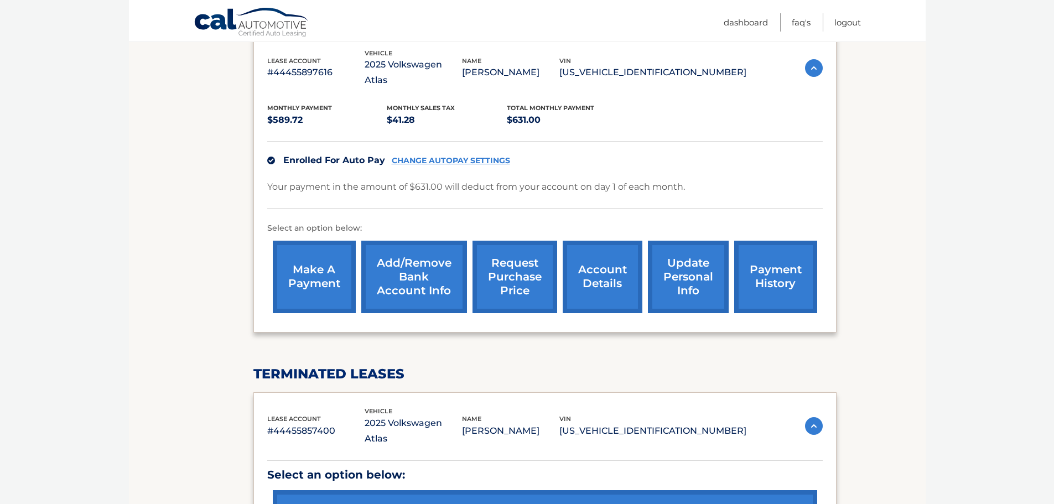
scroll to position [154, 0]
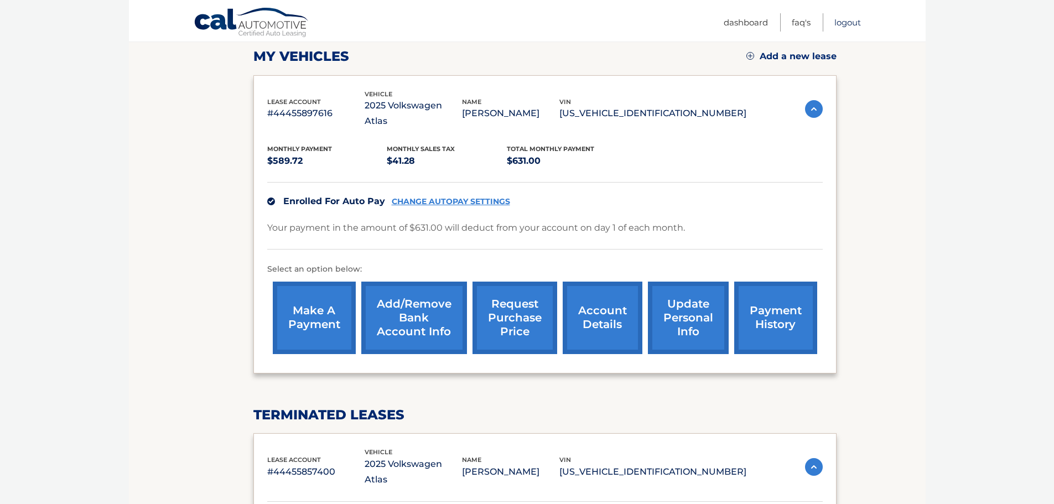
click at [857, 19] on link "Logout" at bounding box center [848, 22] width 27 height 18
